Goal: Task Accomplishment & Management: Manage account settings

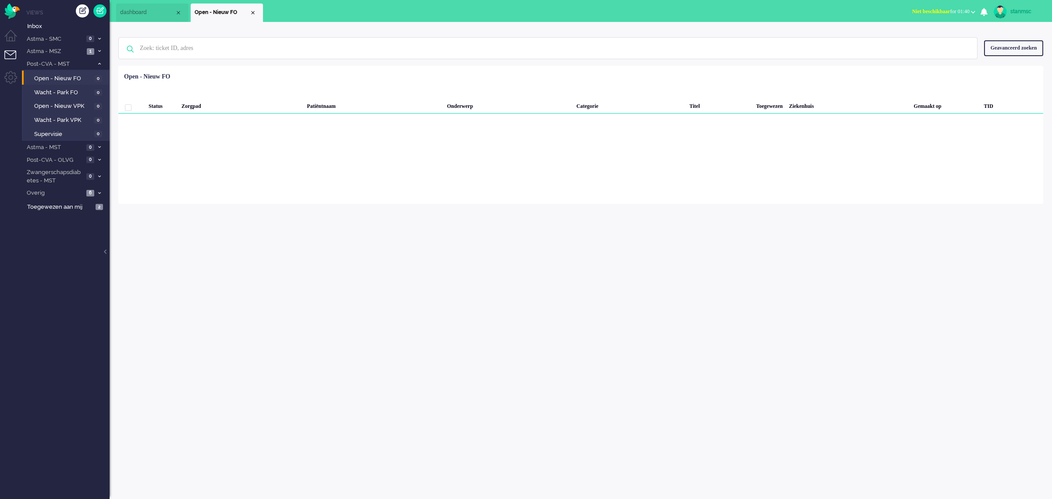
click at [1007, 9] on link "stanmsc" at bounding box center [1017, 11] width 51 height 13
click at [1005, 71] on link "Uitloggen" at bounding box center [1017, 70] width 61 height 9
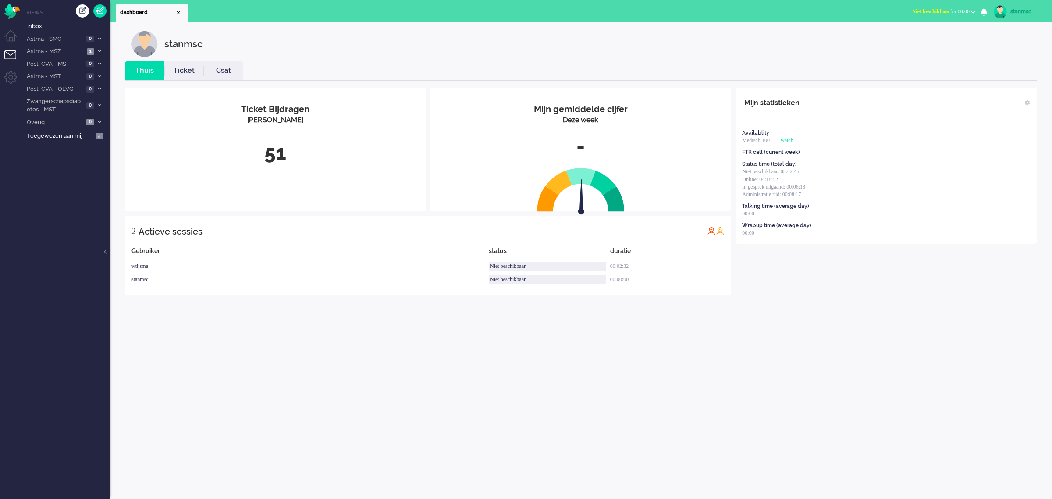
click at [934, 10] on span "Niet beschikbaar" at bounding box center [931, 11] width 38 height 6
click at [932, 32] on label "Niet beschikbaar" at bounding box center [938, 29] width 69 height 7
click at [1011, 8] on div "stanmsc" at bounding box center [1027, 11] width 33 height 9
click at [1000, 70] on link "Uitloggen" at bounding box center [1017, 70] width 61 height 9
